Goal: Task Accomplishment & Management: Complete application form

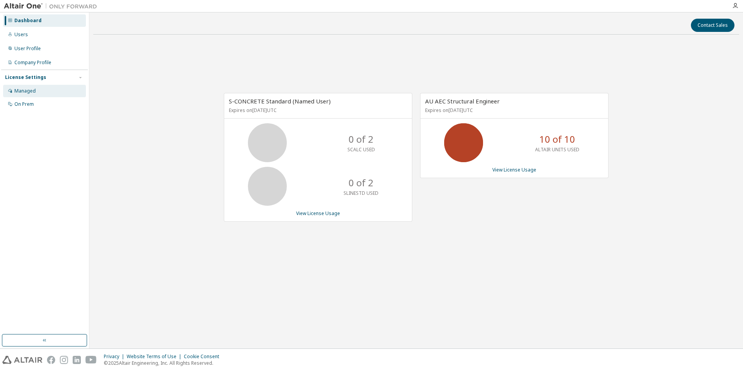
click at [27, 90] on div "Managed" at bounding box center [24, 91] width 21 height 6
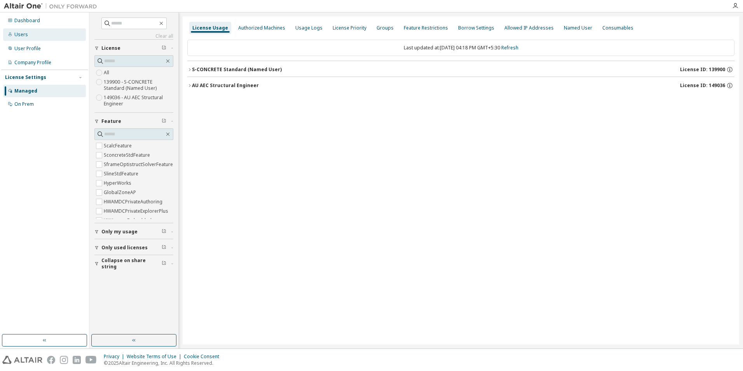
click at [19, 35] on div "Users" at bounding box center [21, 34] width 14 height 6
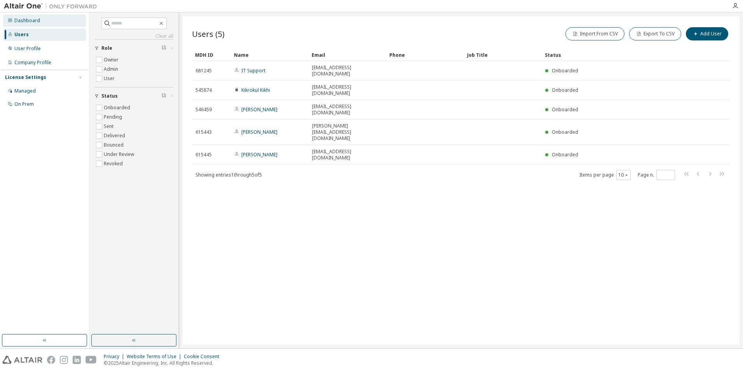
click at [12, 21] on icon at bounding box center [10, 20] width 5 height 5
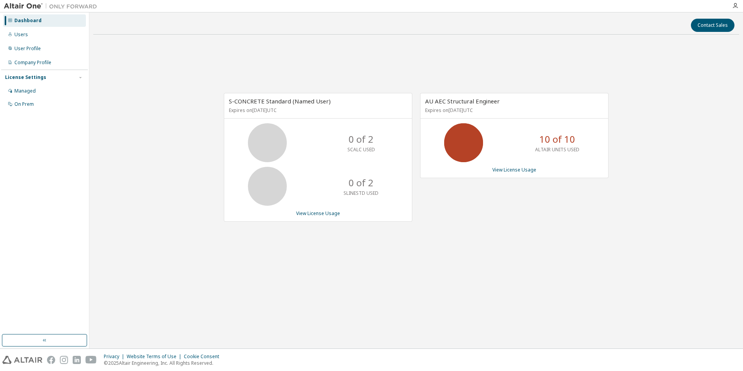
click at [356, 147] on p "SCALC USED" at bounding box center [361, 149] width 28 height 7
click at [326, 214] on link "View License Usage" at bounding box center [318, 213] width 44 height 7
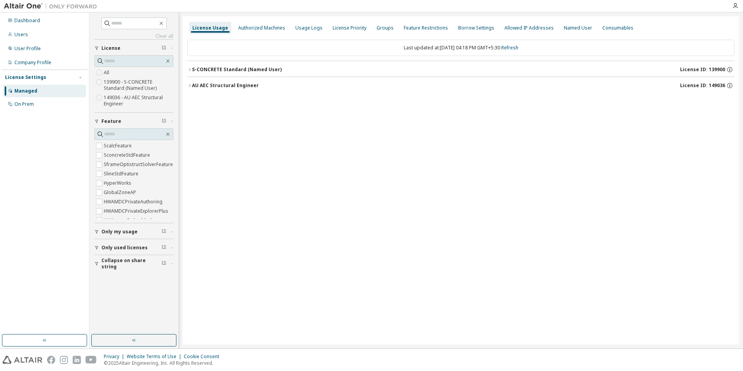
click at [132, 225] on button "Only my usage" at bounding box center [133, 231] width 79 height 17
click at [128, 267] on span "Only used licenses" at bounding box center [124, 270] width 46 height 6
click at [114, 305] on button "Collapse on share string" at bounding box center [133, 308] width 79 height 17
click at [18, 105] on div "On Prem" at bounding box center [23, 104] width 19 height 6
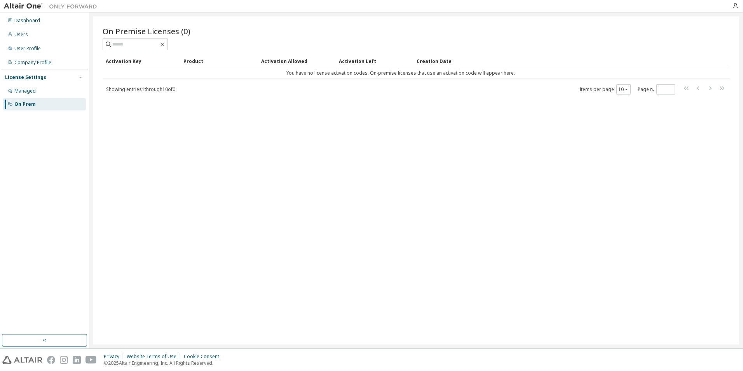
click at [734, 2] on div at bounding box center [735, 6] width 16 height 12
click at [734, 3] on icon "button" at bounding box center [735, 6] width 6 height 6
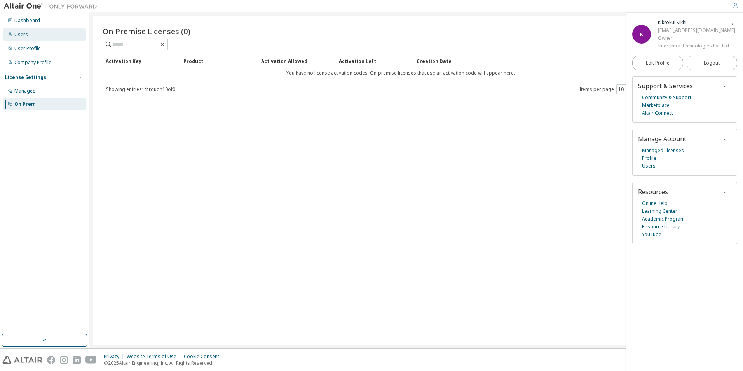
click at [15, 37] on div "Users" at bounding box center [21, 34] width 14 height 6
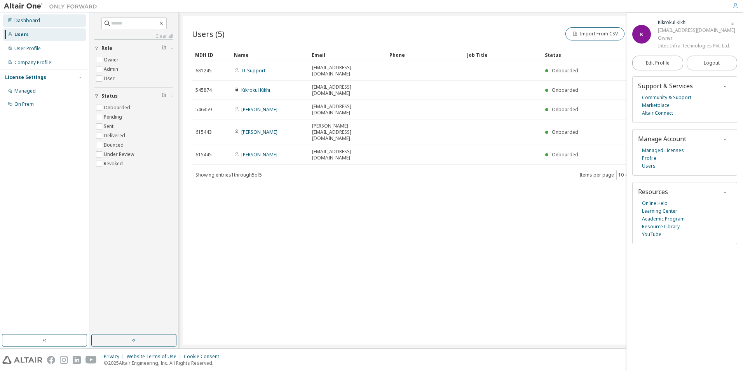
click at [18, 19] on div "Dashboard" at bounding box center [27, 20] width 26 height 6
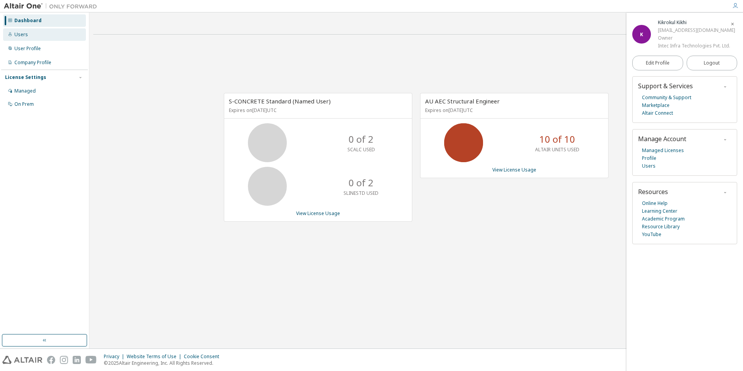
click at [16, 33] on div "Users" at bounding box center [21, 34] width 14 height 6
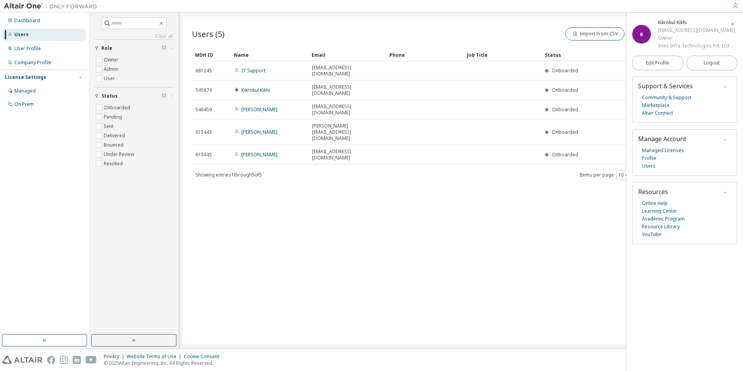
click at [735, 23] on span "button" at bounding box center [732, 23] width 8 height 12
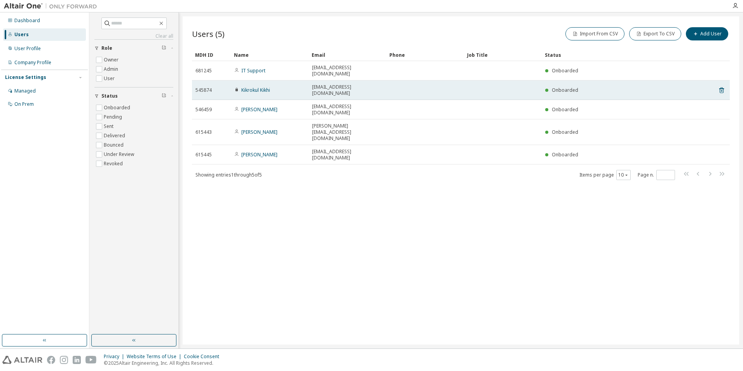
click at [249, 85] on td "Kikrokul Kikhi" at bounding box center [270, 89] width 78 height 19
click at [249, 87] on link "Kikrokul Kikhi" at bounding box center [255, 90] width 29 height 7
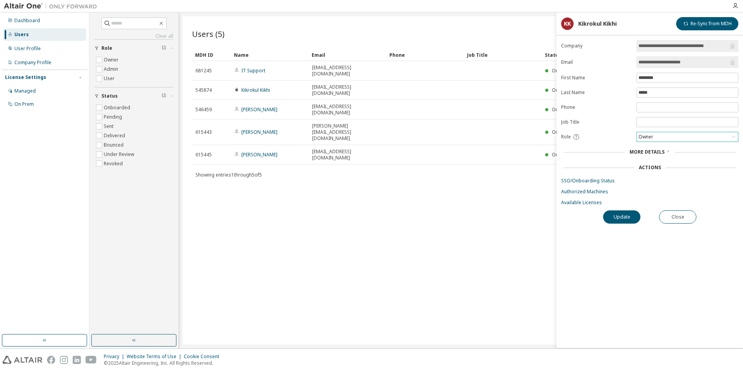
click at [641, 138] on div "Owner" at bounding box center [645, 136] width 17 height 9
click at [453, 163] on div "Users (5) Import From CSV Export To CSV Add User Clear Load Save Save As Field …" at bounding box center [461, 180] width 556 height 328
click at [672, 215] on button "Close" at bounding box center [677, 216] width 37 height 13
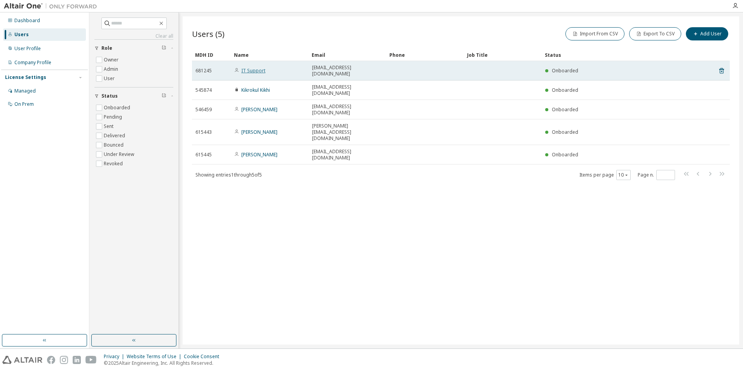
click at [258, 70] on link "IT Support" at bounding box center [253, 70] width 24 height 7
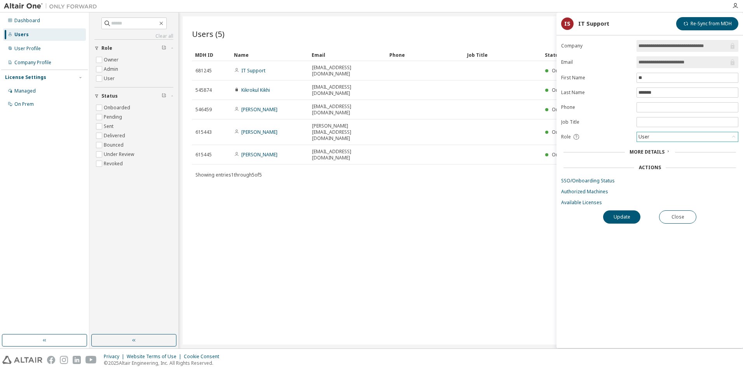
click at [647, 139] on div "User" at bounding box center [643, 136] width 13 height 9
click at [653, 160] on li "Owner" at bounding box center [686, 157] width 99 height 10
click at [654, 110] on input "text" at bounding box center [687, 107] width 98 height 6
type input "**********"
click at [626, 220] on button "Update" at bounding box center [621, 216] width 37 height 13
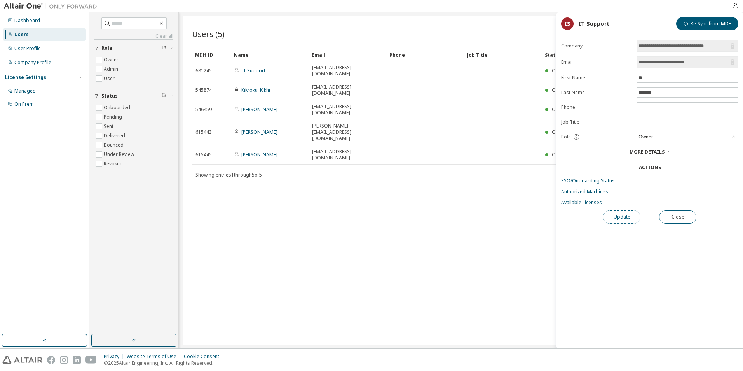
click at [613, 210] on button "Update" at bounding box center [621, 216] width 37 height 13
drag, startPoint x: 664, startPoint y: 361, endPoint x: 629, endPoint y: 355, distance: 35.3
click at [629, 355] on div "Unable to update user Unauthorized" at bounding box center [678, 352] width 113 height 23
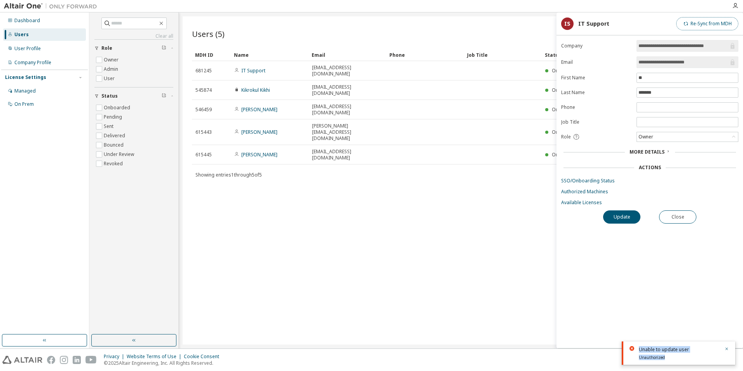
click at [688, 20] on button "Re-Sync from MDH" at bounding box center [707, 23] width 62 height 13
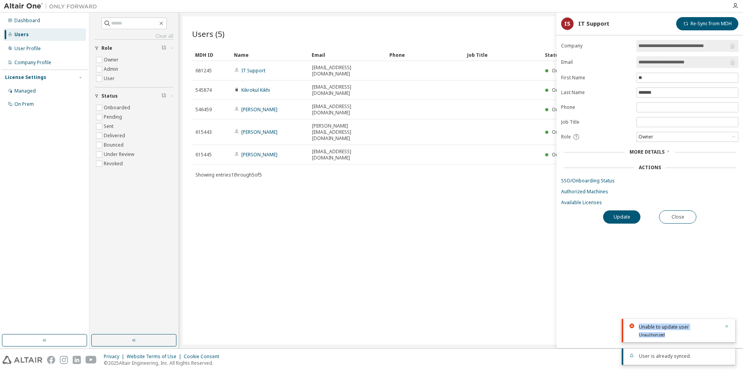
click at [724, 325] on icon "button" at bounding box center [726, 326] width 5 height 5
click at [679, 216] on button "Close" at bounding box center [677, 216] width 37 height 13
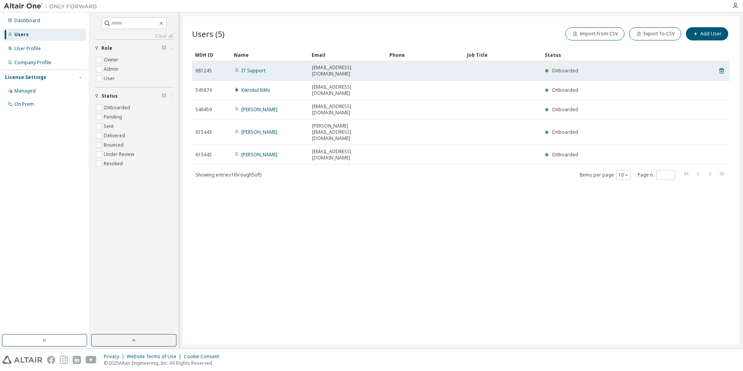
click at [239, 68] on span "IT Support" at bounding box center [249, 71] width 31 height 6
click at [253, 68] on link "IT Support" at bounding box center [253, 70] width 24 height 7
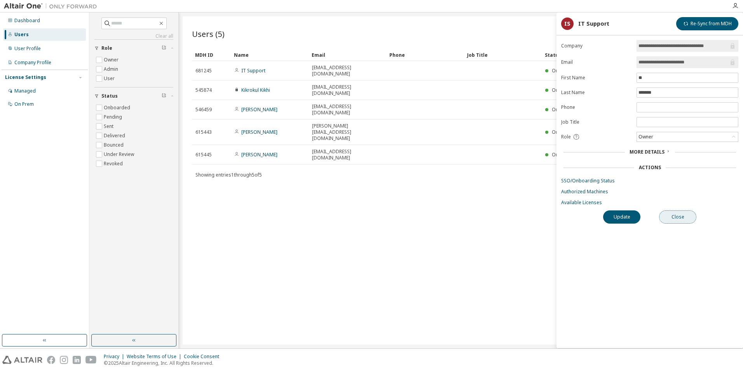
click at [684, 217] on button "Close" at bounding box center [677, 216] width 37 height 13
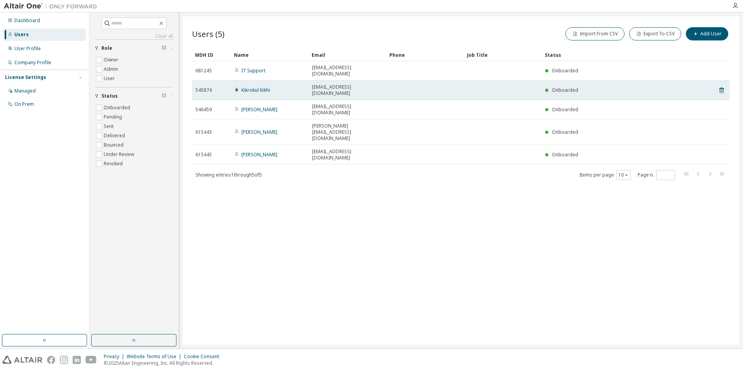
click at [249, 84] on td "Kikrokul Kikhi" at bounding box center [270, 89] width 78 height 19
click at [249, 87] on link "Kikrokul Kikhi" at bounding box center [255, 90] width 29 height 7
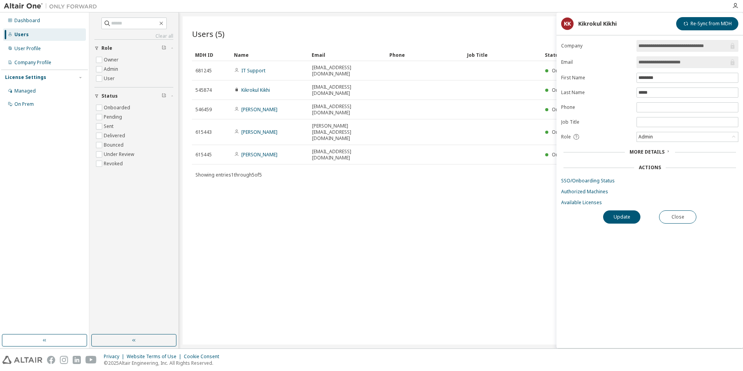
click at [462, 189] on div "Users (5) Import From CSV Export To CSV Add User Clear Load Save Save As Field …" at bounding box center [461, 180] width 556 height 328
click at [680, 216] on button "Close" at bounding box center [677, 216] width 37 height 13
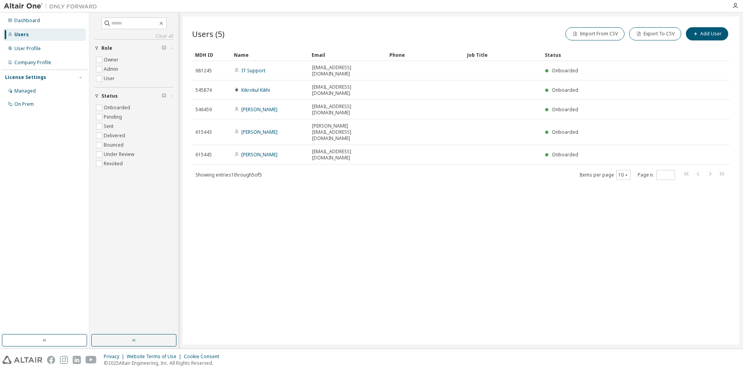
click at [262, 160] on div "Users (5) Import From CSV Export To CSV Add User Clear Load Save Save As Field …" at bounding box center [461, 180] width 556 height 328
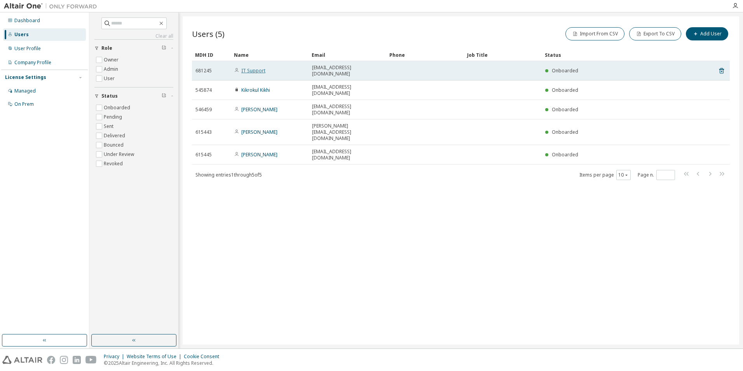
click at [247, 67] on link "IT Support" at bounding box center [253, 70] width 24 height 7
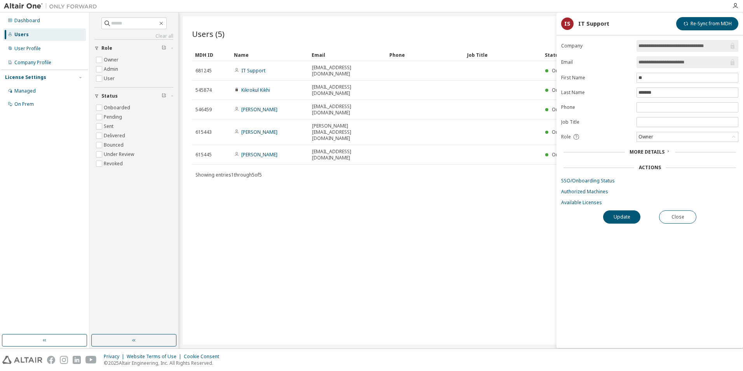
click at [472, 234] on div "Users (5) Import From CSV Export To CSV Add User Clear Load Save Save As Field …" at bounding box center [461, 180] width 556 height 328
drag, startPoint x: 668, startPoint y: 216, endPoint x: 648, endPoint y: 218, distance: 19.6
click at [668, 216] on button "Close" at bounding box center [677, 216] width 37 height 13
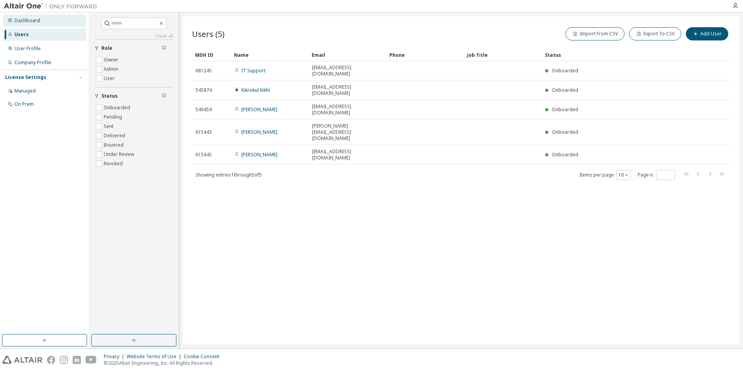
click at [20, 17] on div "Dashboard" at bounding box center [27, 20] width 26 height 6
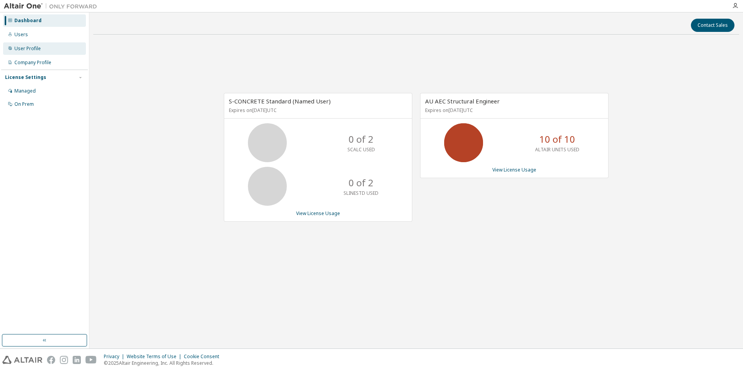
click at [13, 47] on div "User Profile" at bounding box center [44, 48] width 83 height 12
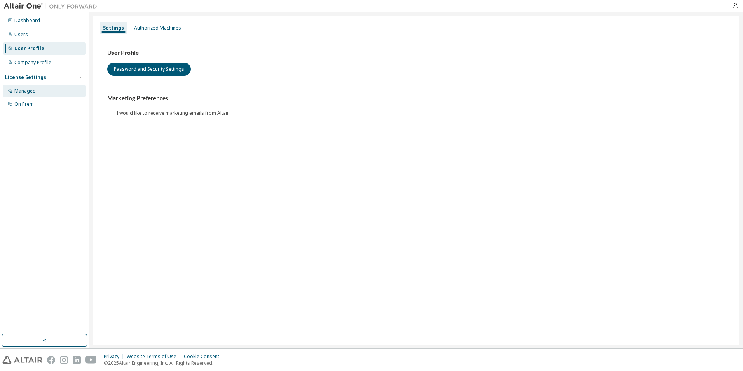
click at [28, 92] on div "Managed" at bounding box center [24, 91] width 21 height 6
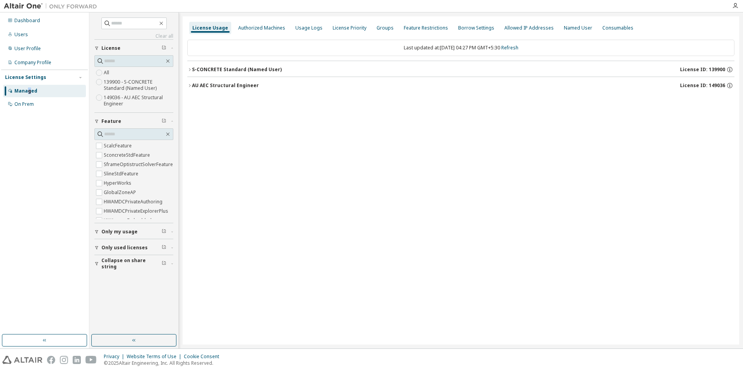
click at [135, 249] on span "Only used licenses" at bounding box center [124, 247] width 46 height 6
click at [119, 285] on span "Collapse on share string" at bounding box center [131, 286] width 60 height 12
click at [526, 27] on div "Allowed IP Addresses" at bounding box center [528, 28] width 49 height 6
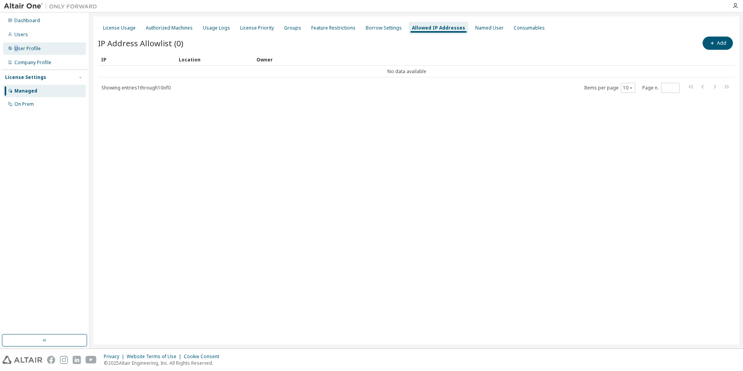
click at [16, 49] on div "User Profile" at bounding box center [27, 48] width 26 height 6
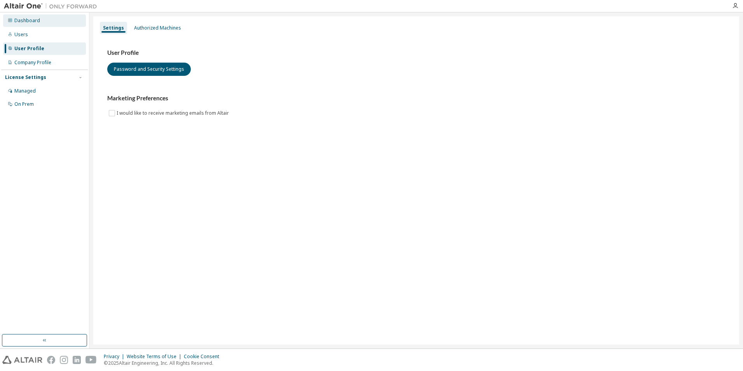
drag, startPoint x: 16, startPoint y: 49, endPoint x: 12, endPoint y: 19, distance: 29.8
click at [12, 19] on icon at bounding box center [10, 20] width 5 height 5
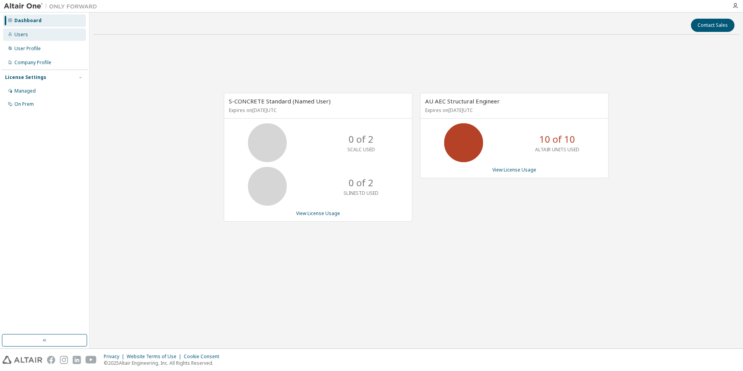
click at [24, 36] on div "Users" at bounding box center [21, 34] width 14 height 6
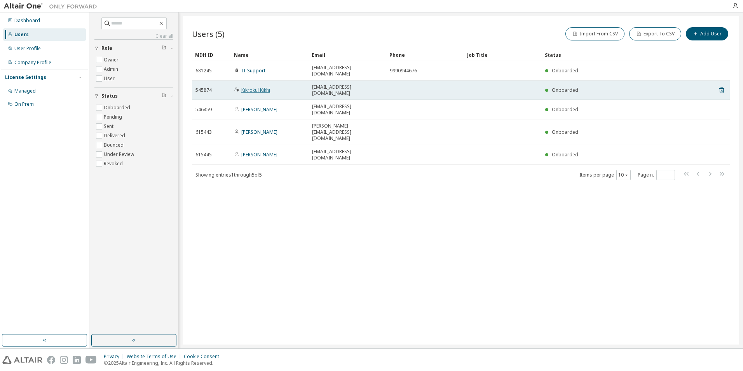
click at [259, 87] on link "Kikrokul Kikhi" at bounding box center [255, 90] width 29 height 7
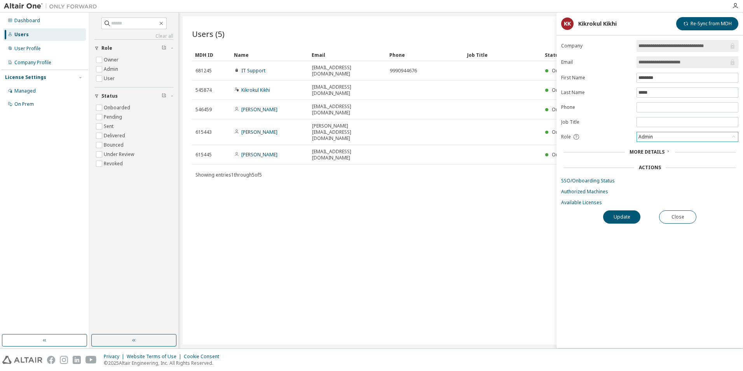
click at [648, 141] on div "Admin" at bounding box center [687, 137] width 102 height 10
click at [647, 153] on span "More Details" at bounding box center [646, 151] width 35 height 7
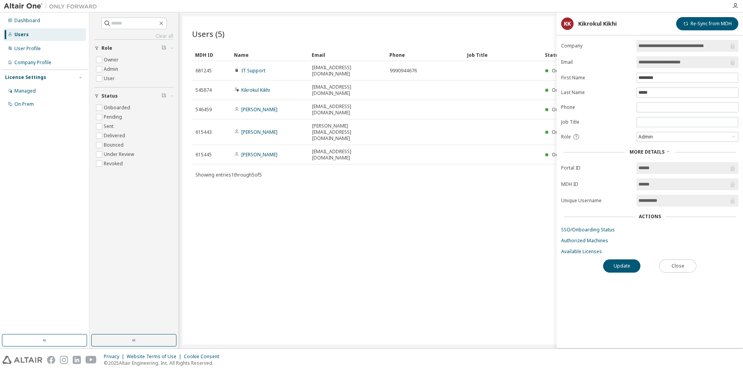
click at [691, 263] on button "Close" at bounding box center [677, 265] width 37 height 13
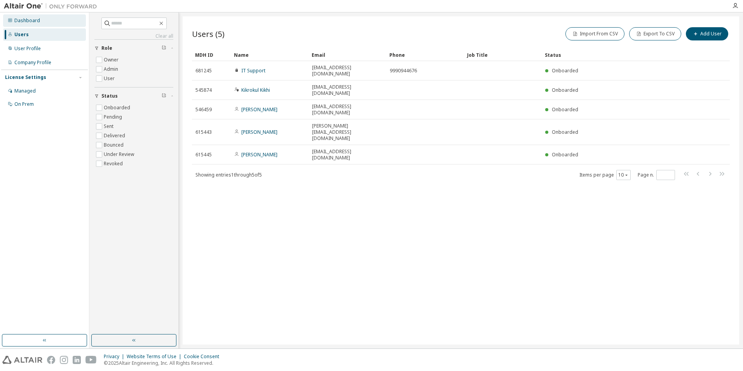
click at [25, 21] on div "Dashboard" at bounding box center [27, 20] width 26 height 6
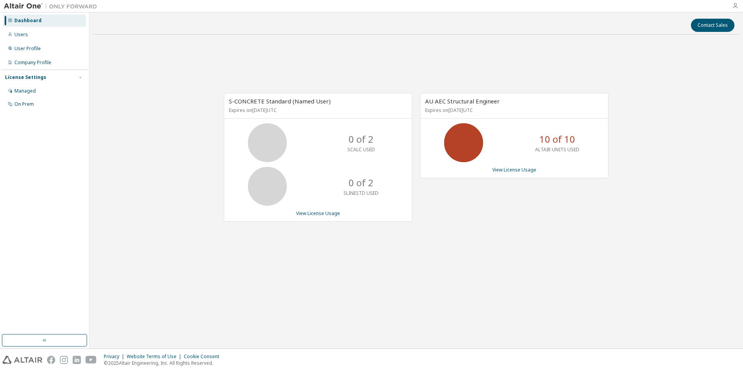
click at [737, 5] on icon "button" at bounding box center [735, 6] width 6 height 6
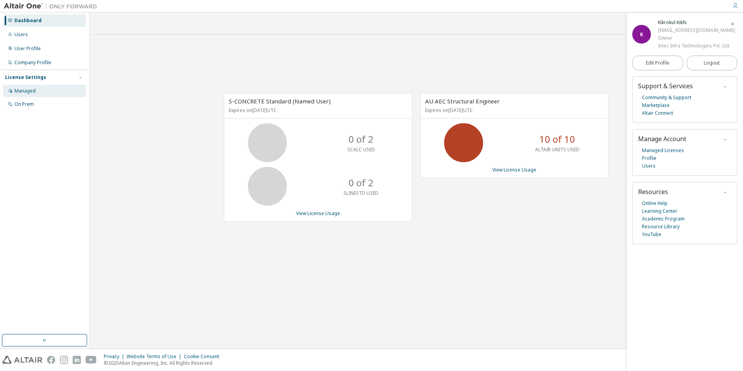
click at [30, 90] on div "Managed" at bounding box center [24, 91] width 21 height 6
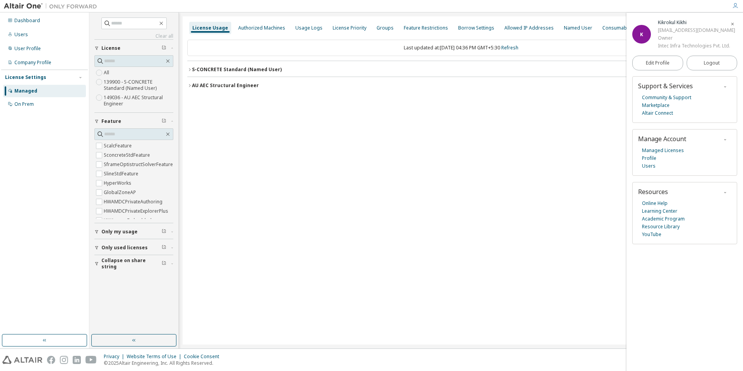
click at [236, 67] on div "S-CONCRETE Standard (Named User)" at bounding box center [237, 69] width 90 height 6
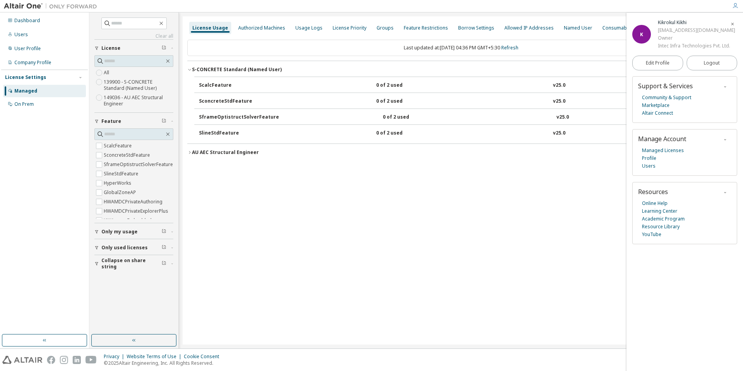
click at [214, 153] on div "AU AEC Structural Engineer" at bounding box center [225, 152] width 67 height 6
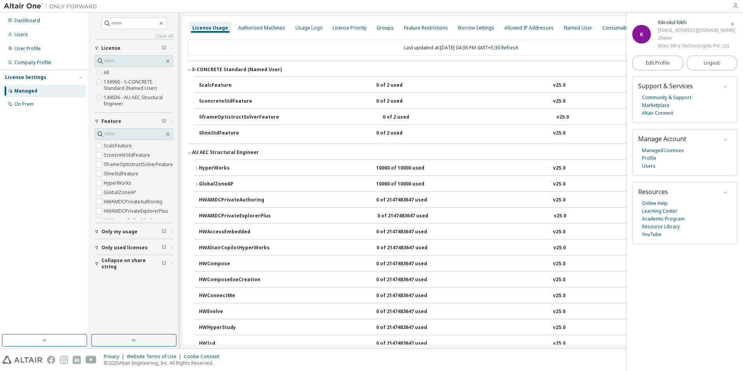
click at [564, 25] on div "Named User" at bounding box center [578, 28] width 28 height 6
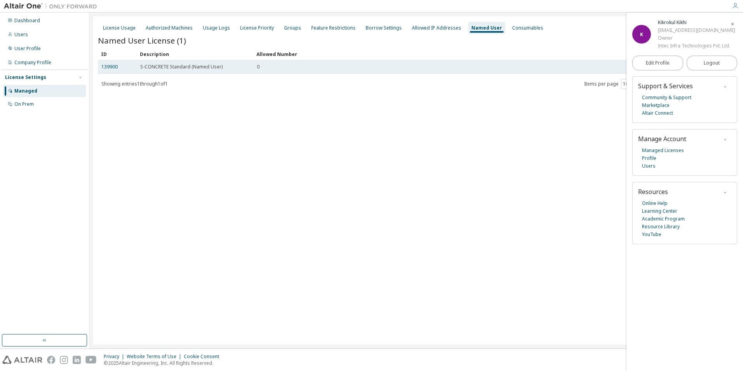
click at [146, 66] on span "S-CONCRETE Standard (Named User)" at bounding box center [181, 67] width 82 height 6
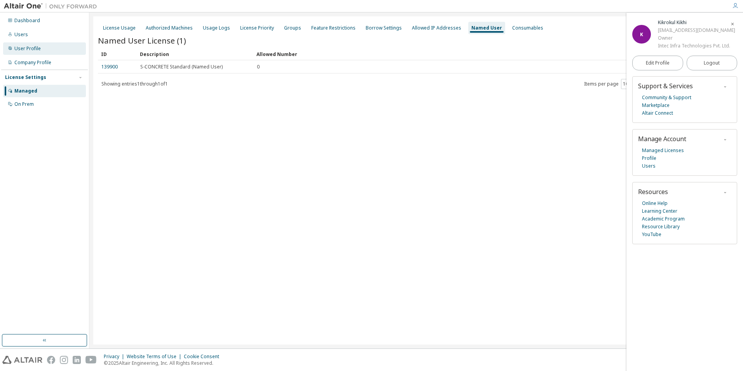
click at [8, 51] on div at bounding box center [10, 48] width 5 height 6
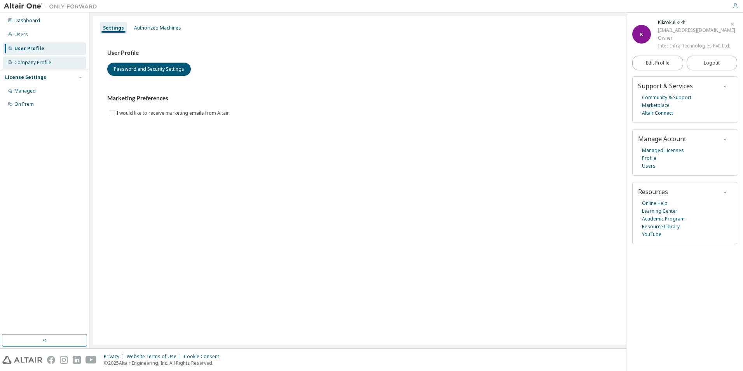
click at [12, 62] on icon at bounding box center [10, 62] width 5 height 5
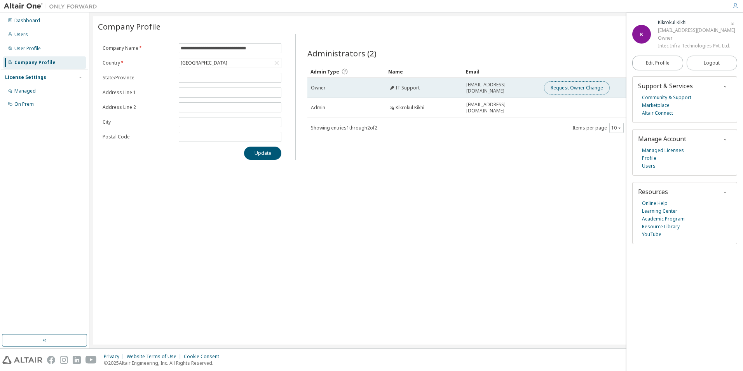
click at [591, 89] on button "Request Owner Change" at bounding box center [577, 87] width 66 height 13
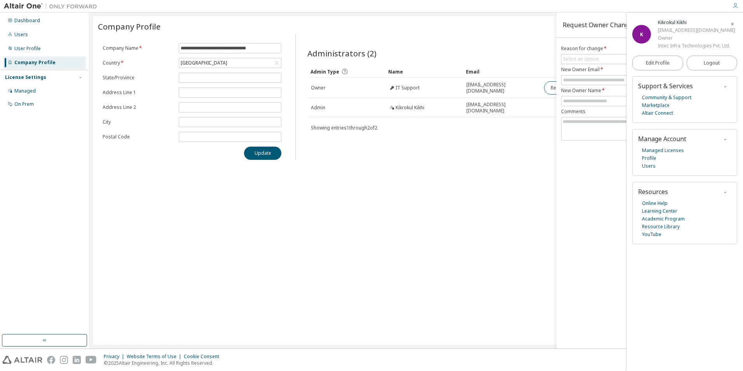
click at [732, 24] on icon "button" at bounding box center [732, 24] width 5 height 5
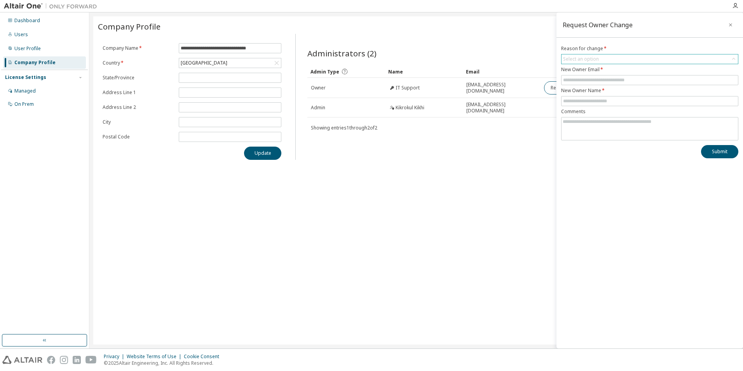
click at [603, 57] on div "Select an option" at bounding box center [649, 58] width 176 height 9
click at [601, 82] on li "User has left organisation" at bounding box center [649, 81] width 175 height 10
click at [599, 82] on input "text" at bounding box center [649, 80] width 173 height 6
type input "**********"
click at [601, 103] on input "text" at bounding box center [649, 101] width 173 height 6
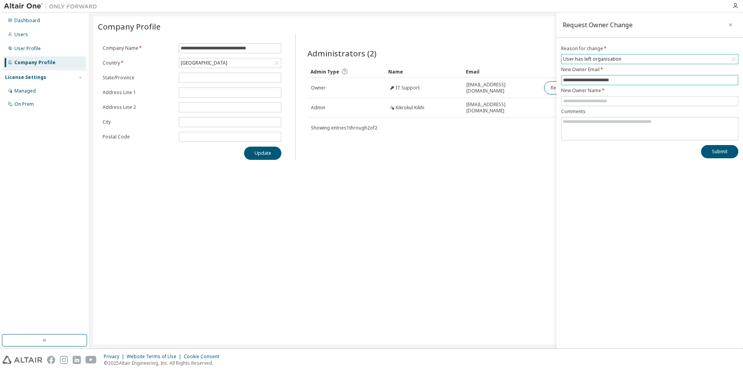
drag, startPoint x: 620, startPoint y: 78, endPoint x: 554, endPoint y: 75, distance: 66.5
click at [554, 75] on main "**********" at bounding box center [415, 180] width 653 height 336
click at [576, 97] on span at bounding box center [649, 101] width 177 height 10
click at [573, 101] on input "text" at bounding box center [649, 101] width 173 height 6
type input "*********"
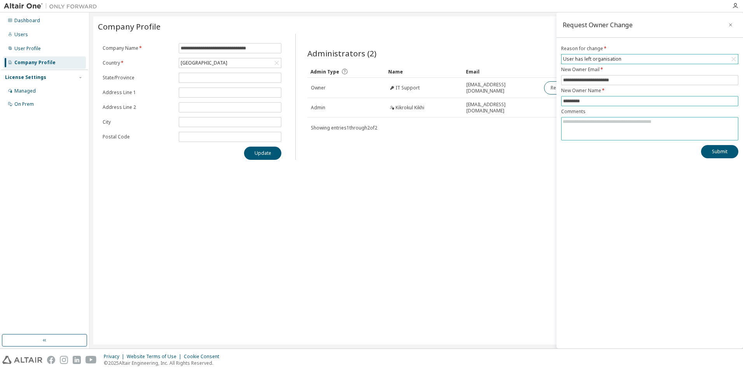
type textarea "*"
type textarea "**********"
click at [714, 151] on button "Submit" at bounding box center [719, 151] width 37 height 13
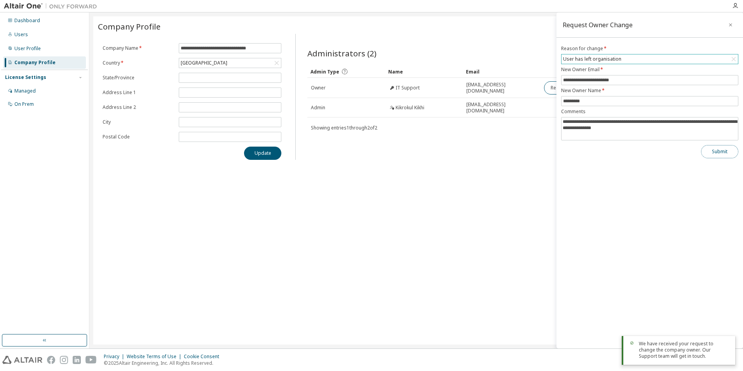
click at [714, 151] on button "Submit" at bounding box center [719, 151] width 37 height 13
click at [716, 150] on button "Submit" at bounding box center [719, 151] width 37 height 13
click at [731, 27] on icon "button" at bounding box center [730, 25] width 5 height 6
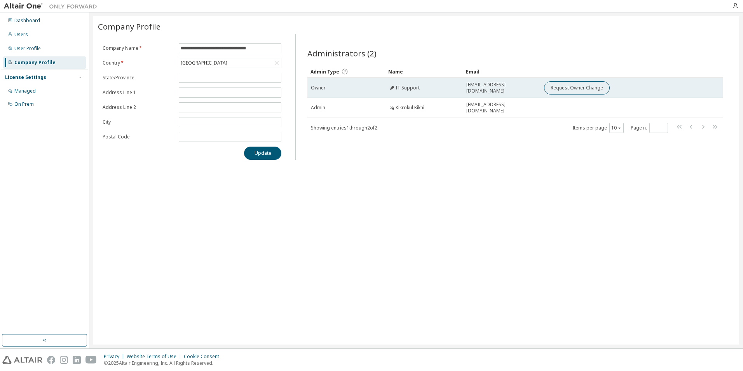
click at [319, 88] on span "Owner" at bounding box center [318, 88] width 15 height 6
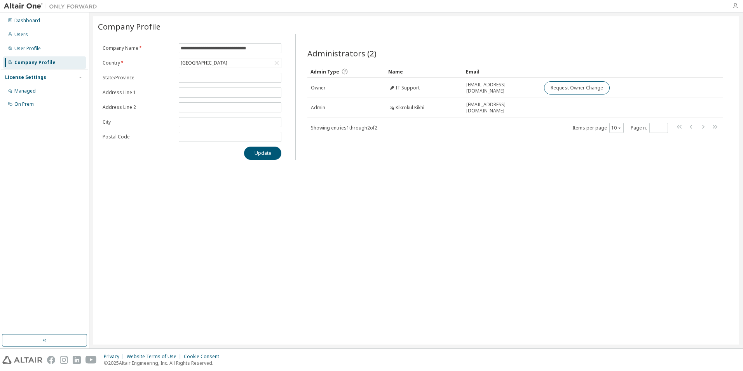
click at [735, 5] on icon "button" at bounding box center [735, 6] width 6 height 6
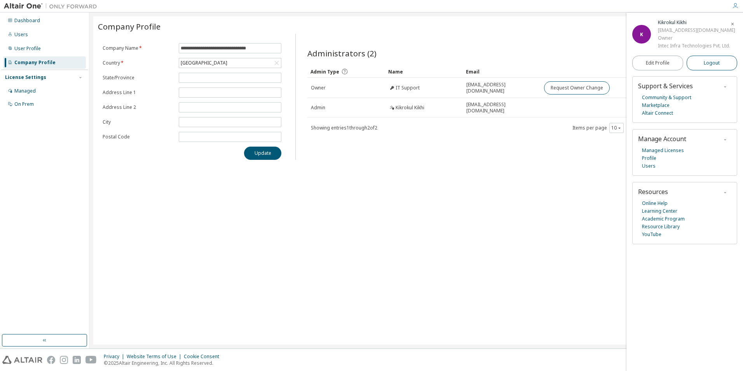
click at [706, 64] on span "Logout" at bounding box center [712, 63] width 16 height 8
